Goal: Check status: Check status

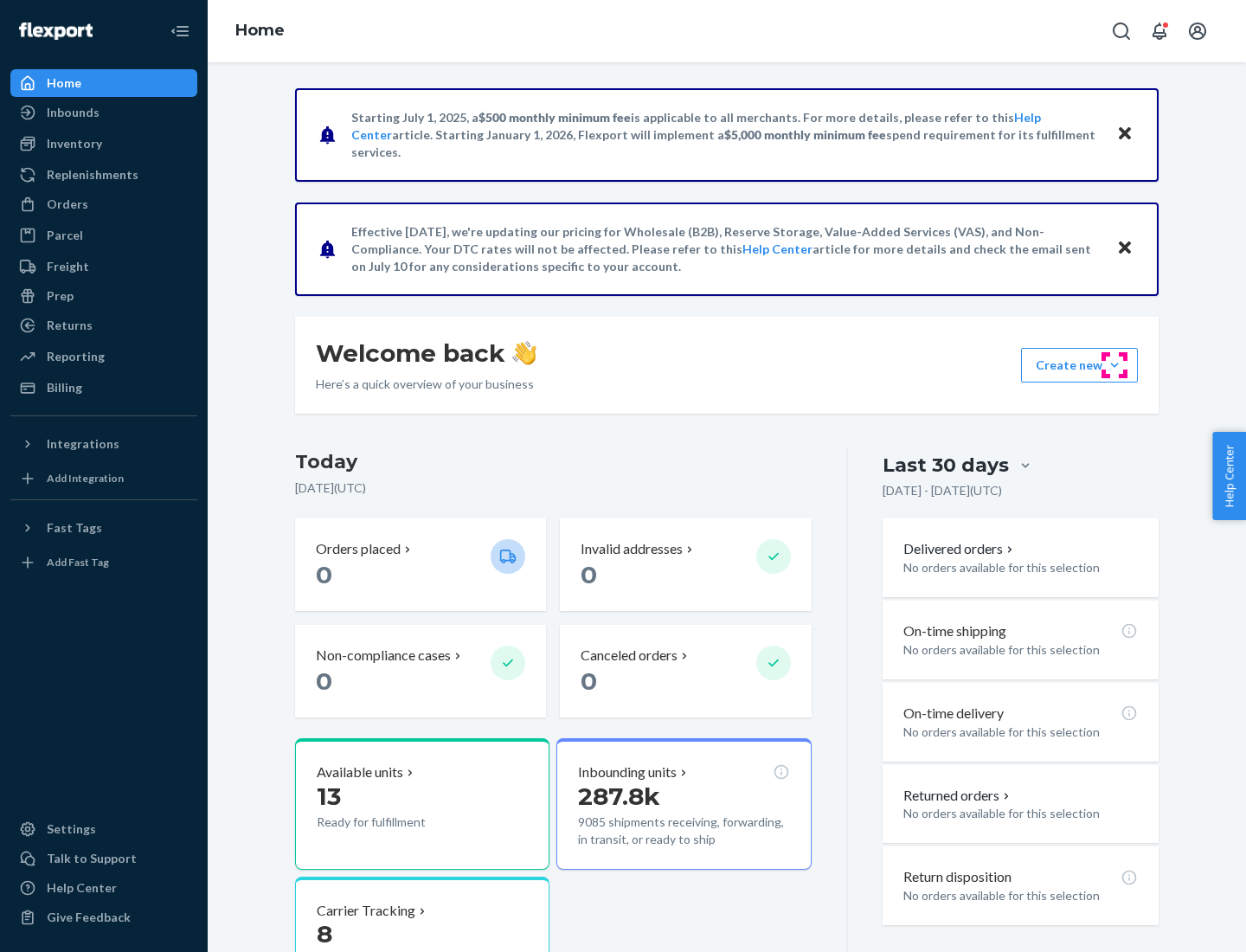
click at [1115, 365] on button "Create new Create new inbound Create new order Create new product" at bounding box center [1080, 365] width 117 height 35
click at [72, 113] on div "Inbounds" at bounding box center [73, 112] width 53 height 17
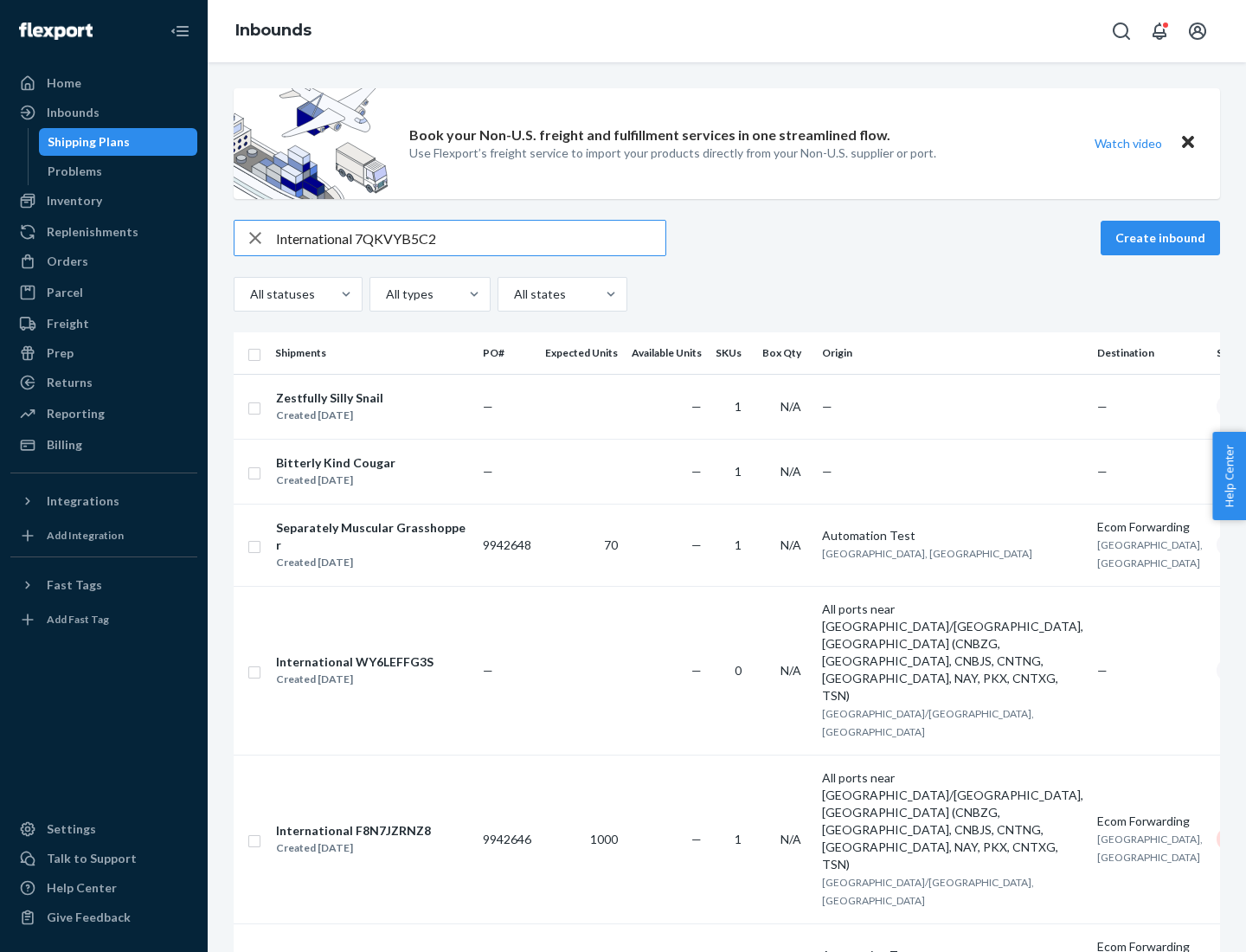
type input "International 7QKVYB5C29"
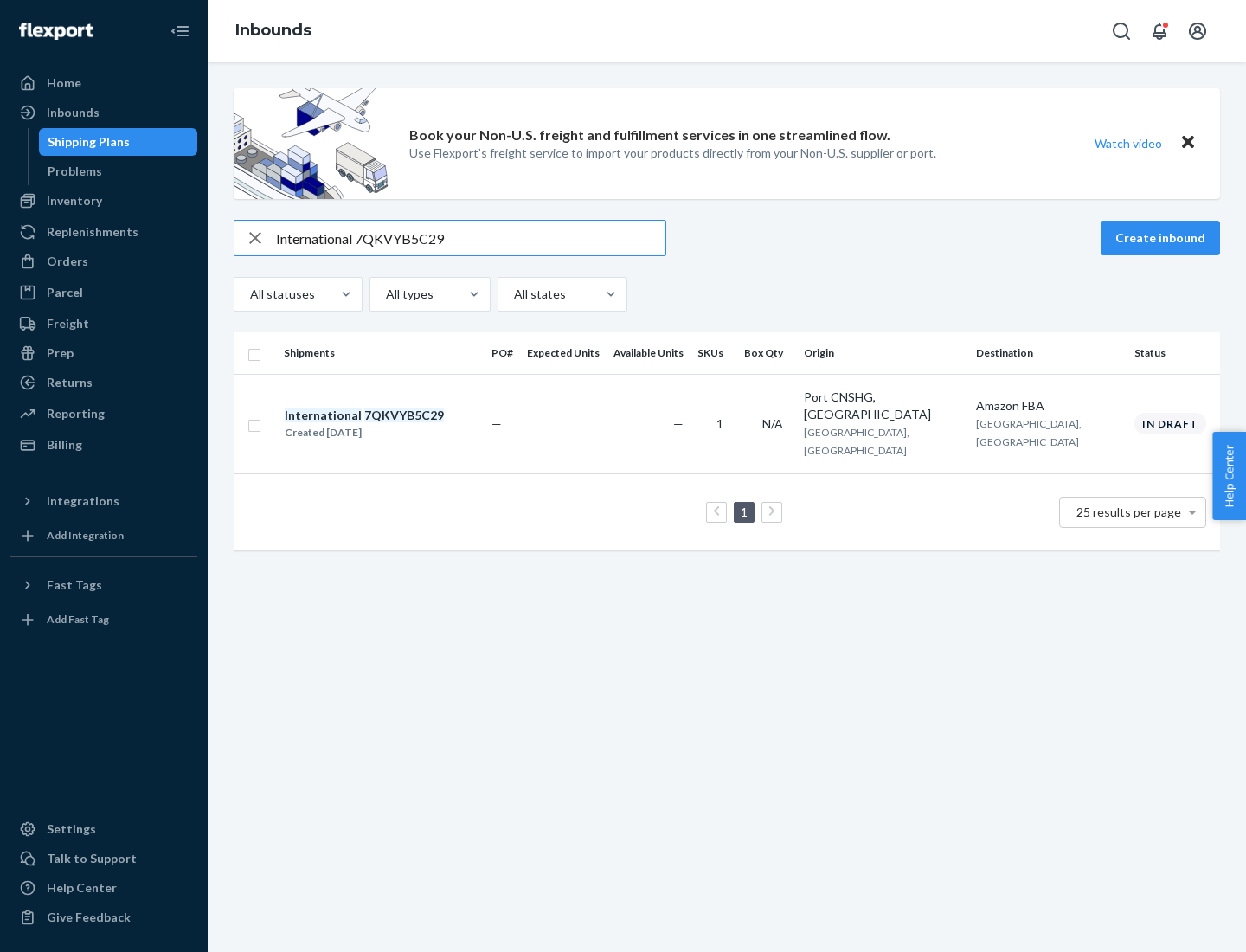
click at [394, 424] on div "Created [DATE]" at bounding box center [364, 432] width 159 height 17
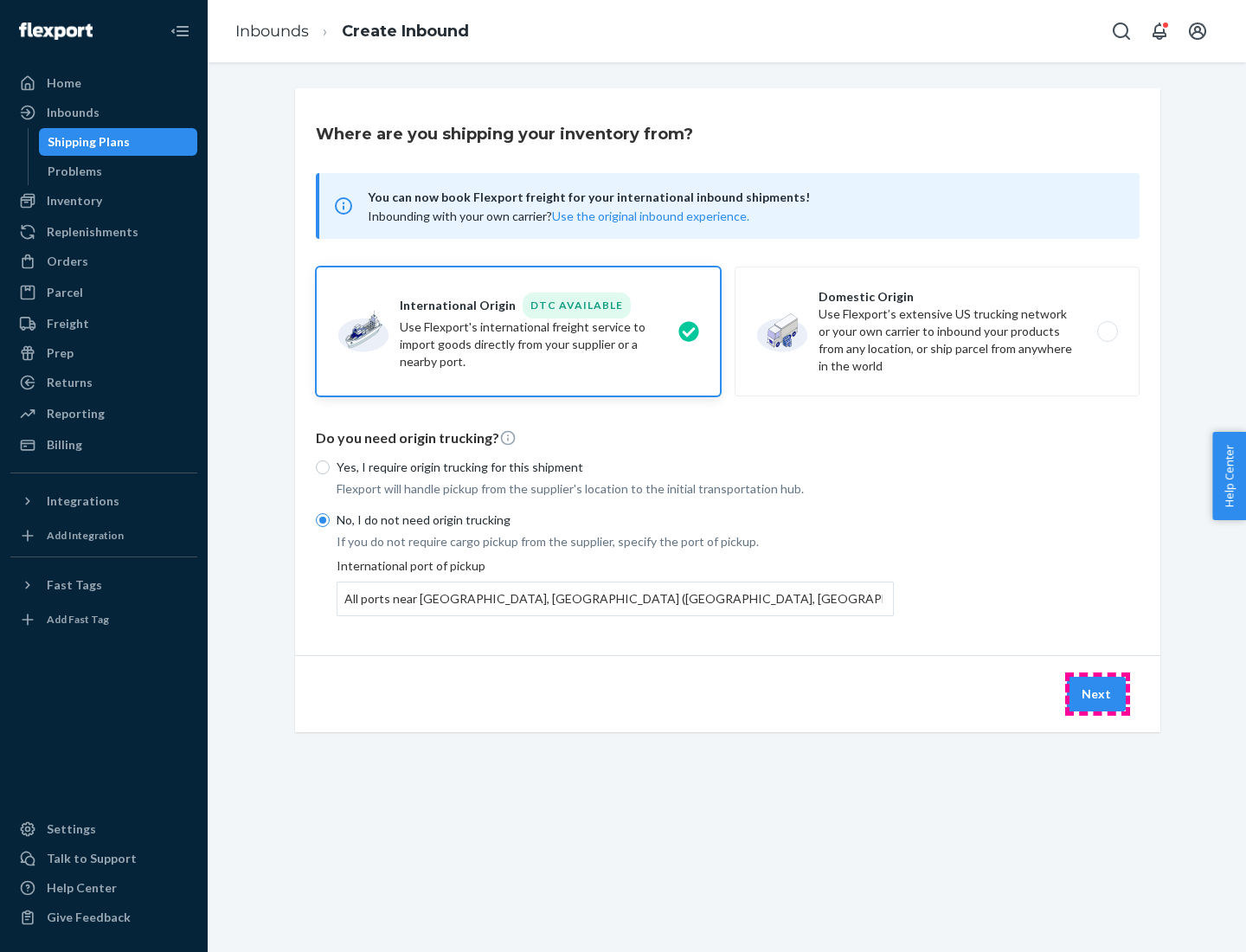
click at [1098, 693] on button "Next" at bounding box center [1096, 694] width 59 height 35
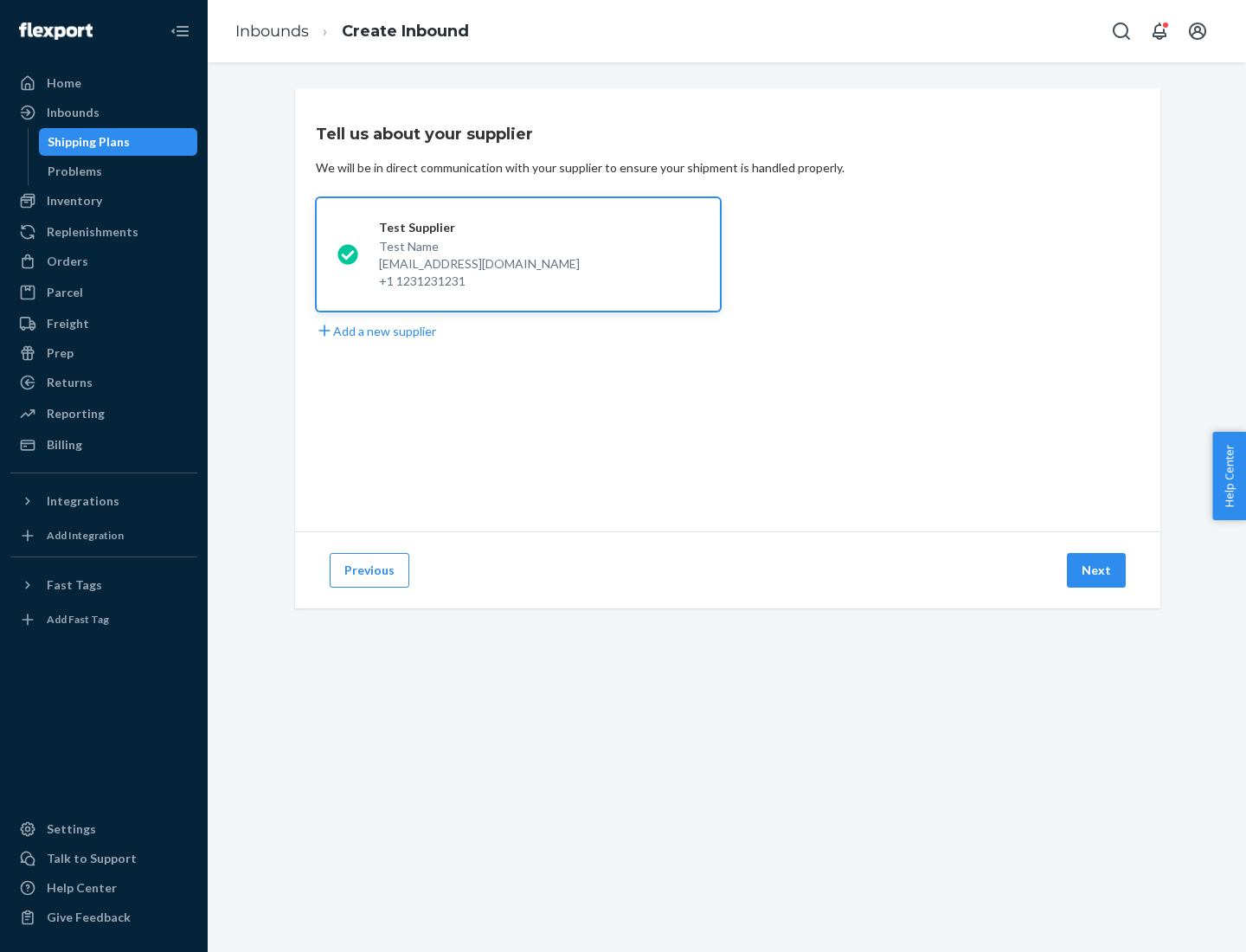
click at [1098, 570] on button "Next" at bounding box center [1096, 570] width 59 height 35
